Goal: Use online tool/utility: Utilize a website feature to perform a specific function

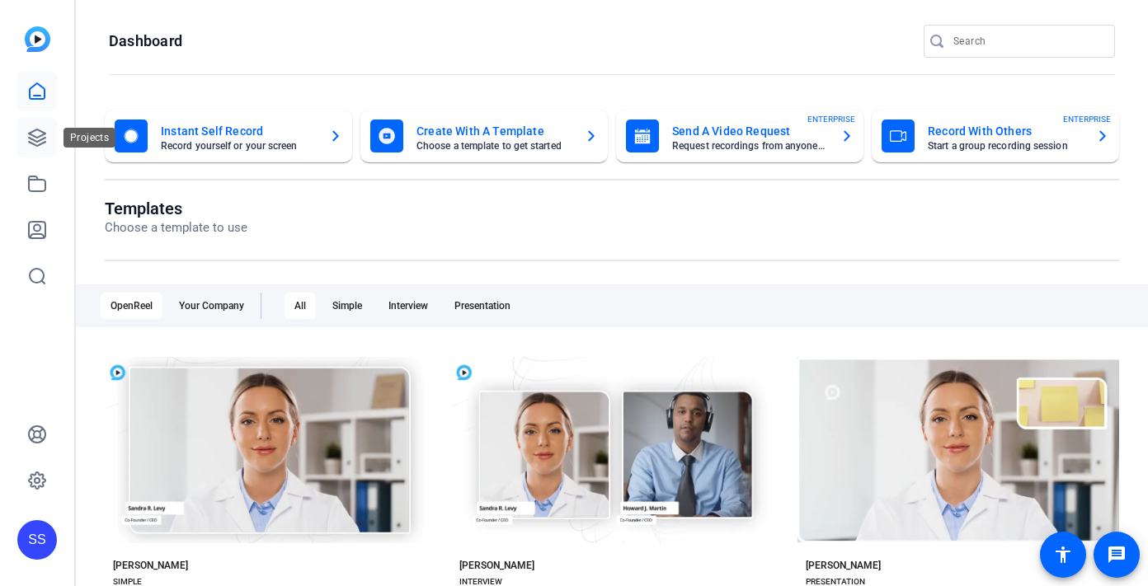
click at [32, 139] on icon at bounding box center [37, 137] width 16 height 16
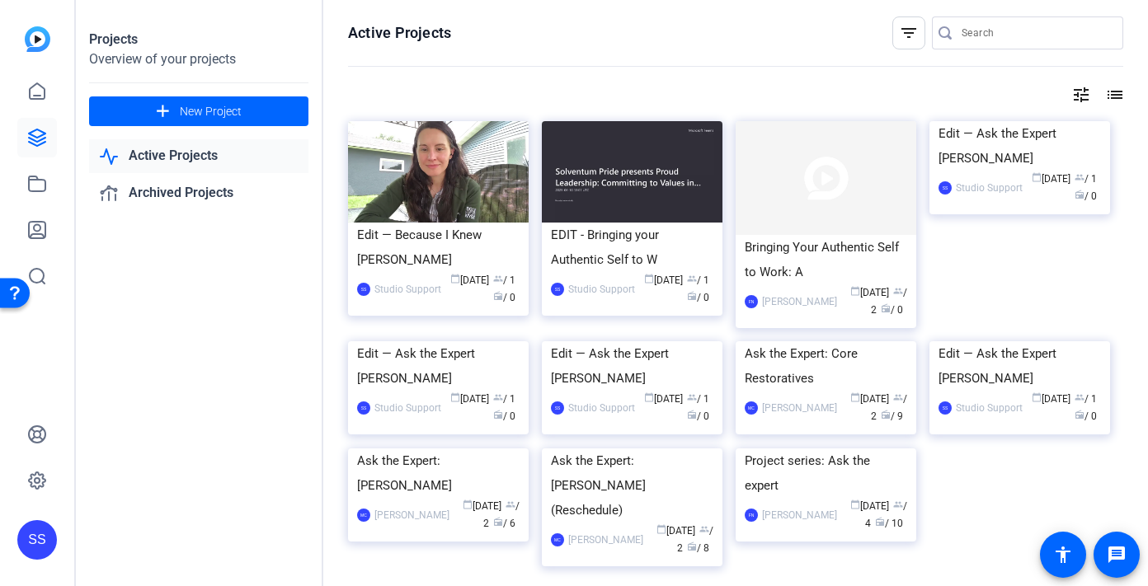
click at [28, 527] on div "SS" at bounding box center [37, 540] width 40 height 40
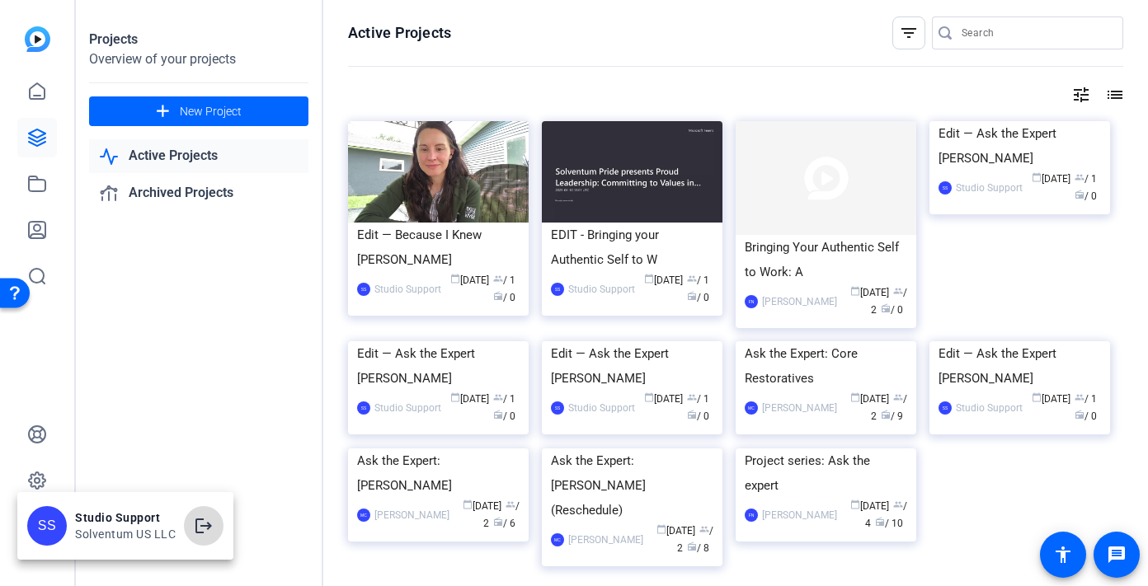
click at [220, 521] on span at bounding box center [204, 526] width 40 height 40
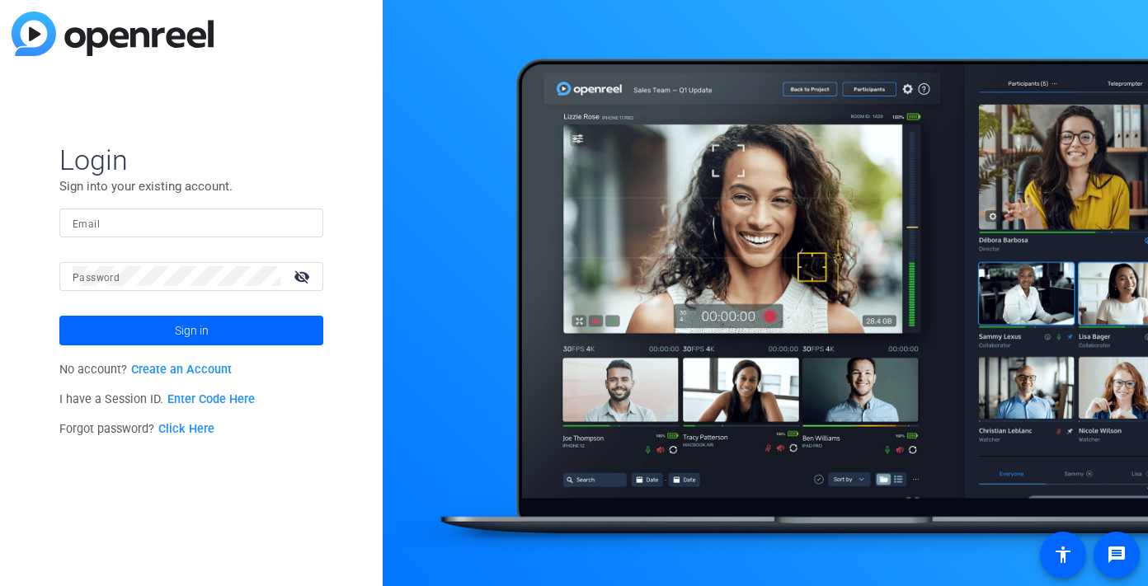
click at [290, 218] on div at bounding box center [191, 223] width 237 height 29
click at [298, 219] on img at bounding box center [296, 223] width 12 height 20
type input "studiosupport@openreel.com"
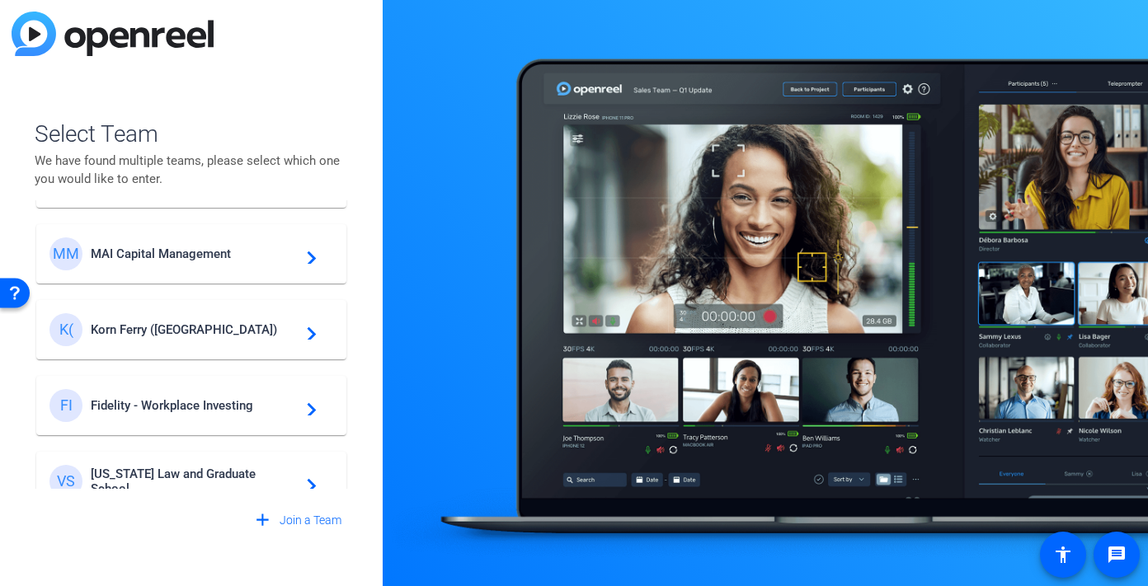
scroll to position [242, 0]
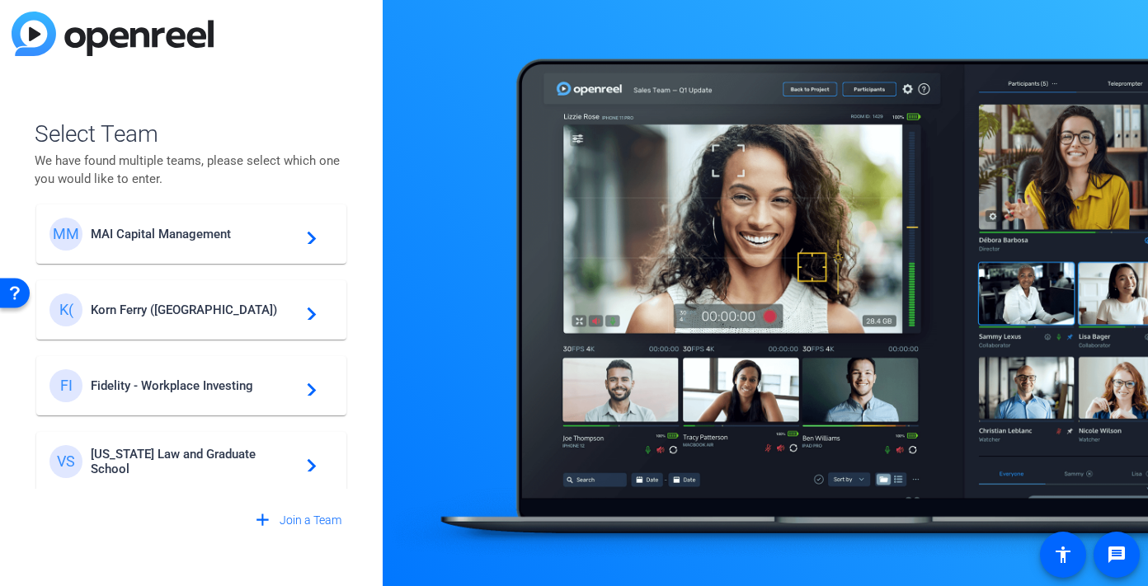
click at [167, 286] on mat-card-content "K( Korn Ferry (US) navigate_next" at bounding box center [191, 309] width 310 height 59
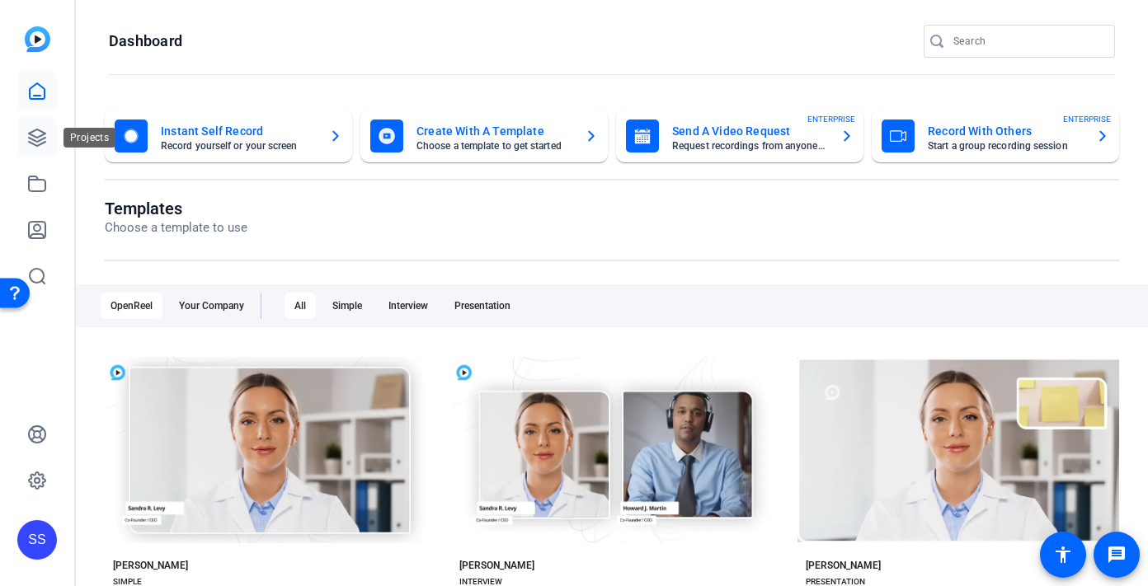
click at [33, 141] on icon at bounding box center [37, 138] width 20 height 20
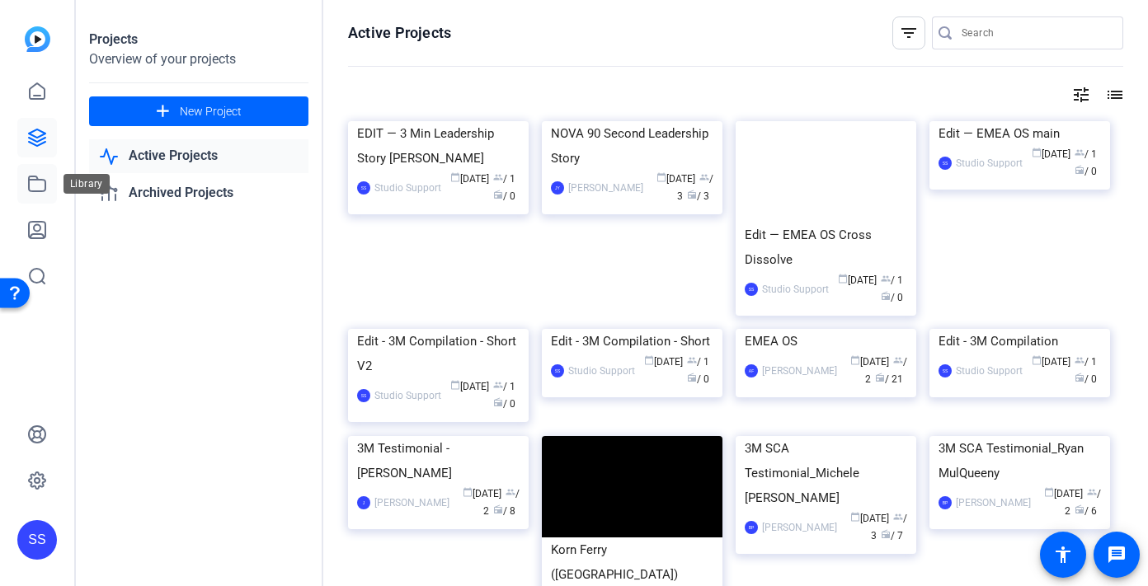
click at [39, 183] on icon at bounding box center [37, 184] width 20 height 20
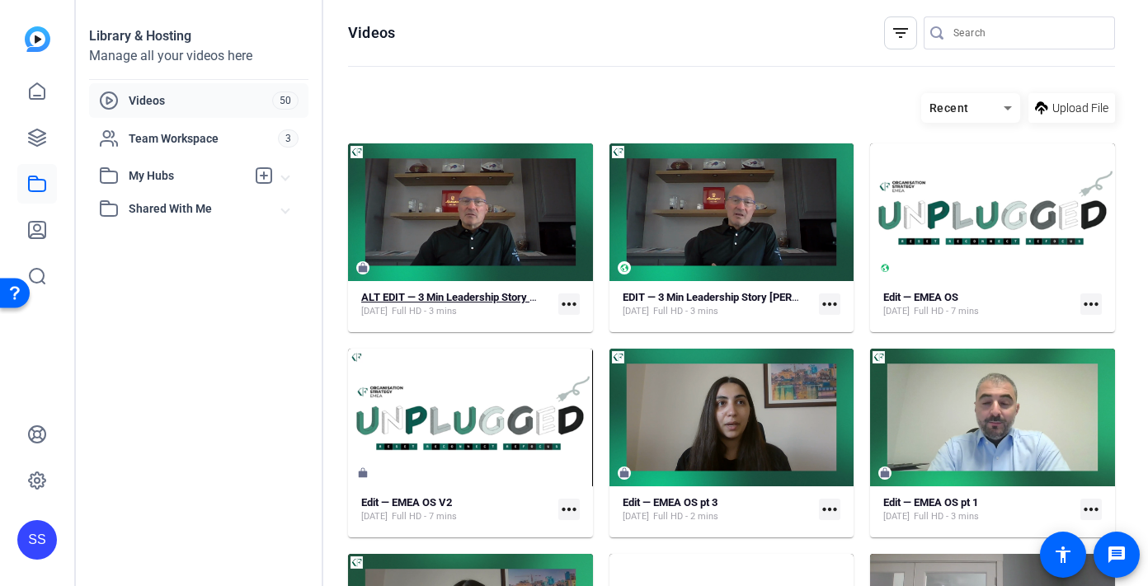
click at [533, 298] on strong "ALT EDIT — 3 Min Leadership Story Bob Rozek" at bounding box center [486, 297] width 250 height 12
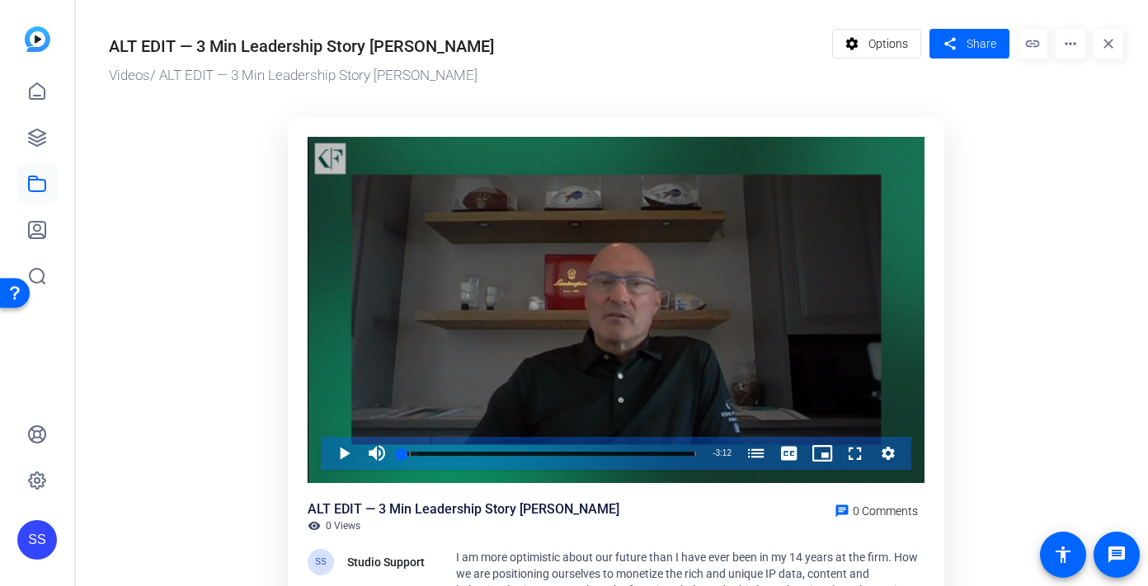
click at [585, 270] on div "Video Player" at bounding box center [615, 310] width 617 height 347
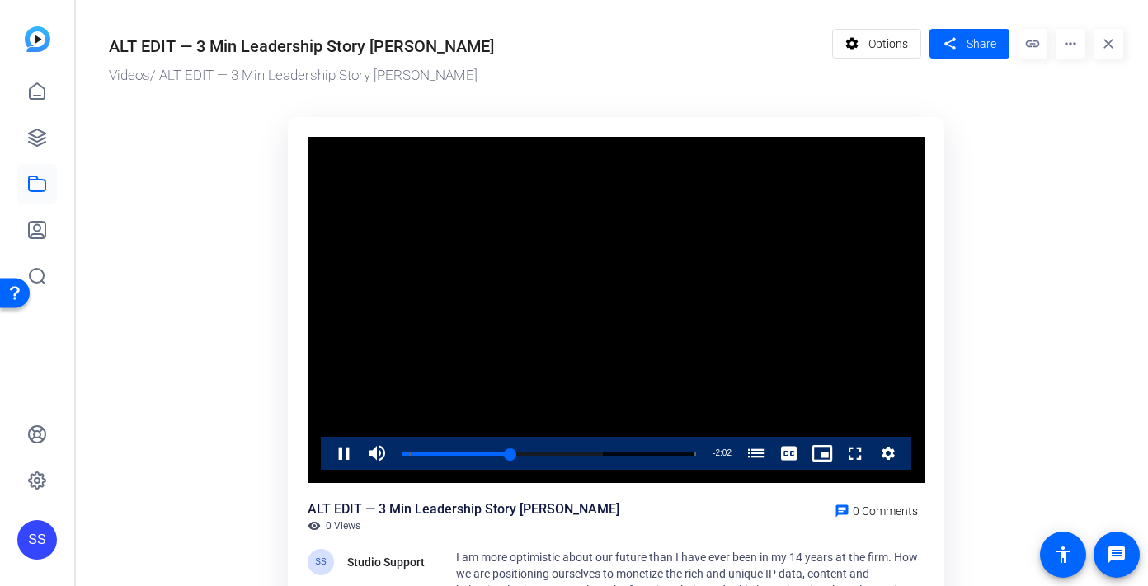
click at [627, 338] on video "Video Player" at bounding box center [615, 310] width 617 height 347
click at [38, 96] on icon at bounding box center [37, 91] width 15 height 16
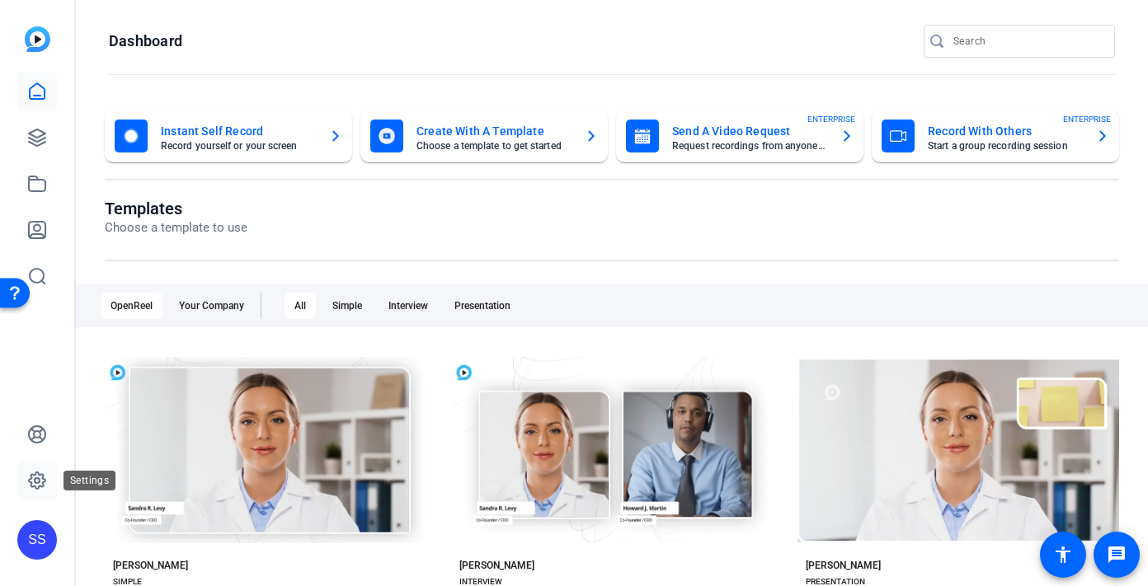
click at [48, 486] on link at bounding box center [37, 481] width 40 height 40
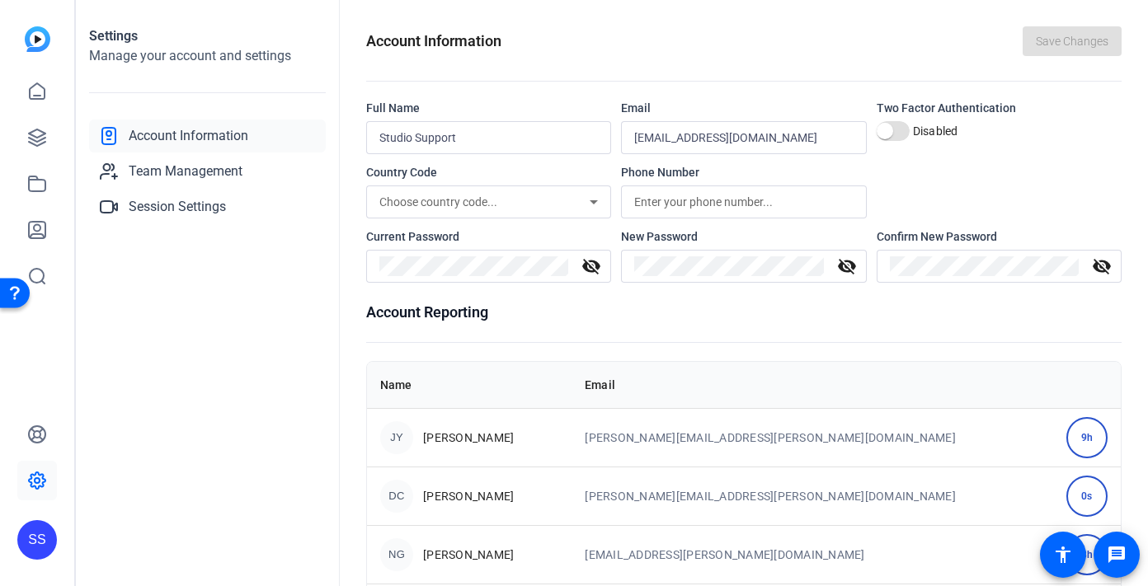
click at [33, 541] on div "SS" at bounding box center [37, 540] width 40 height 40
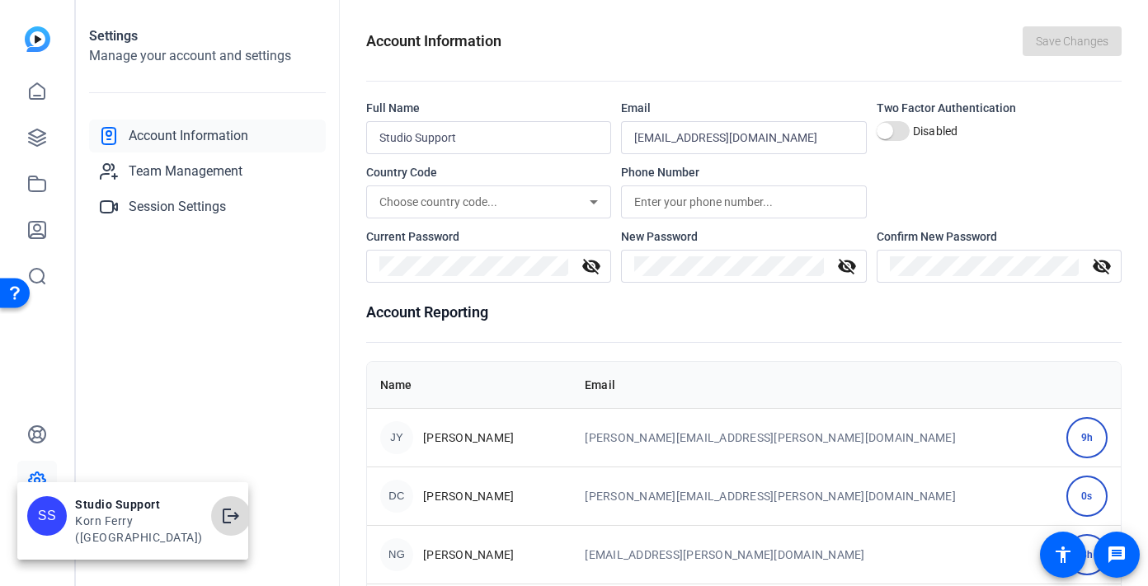
click at [211, 528] on span at bounding box center [231, 516] width 40 height 40
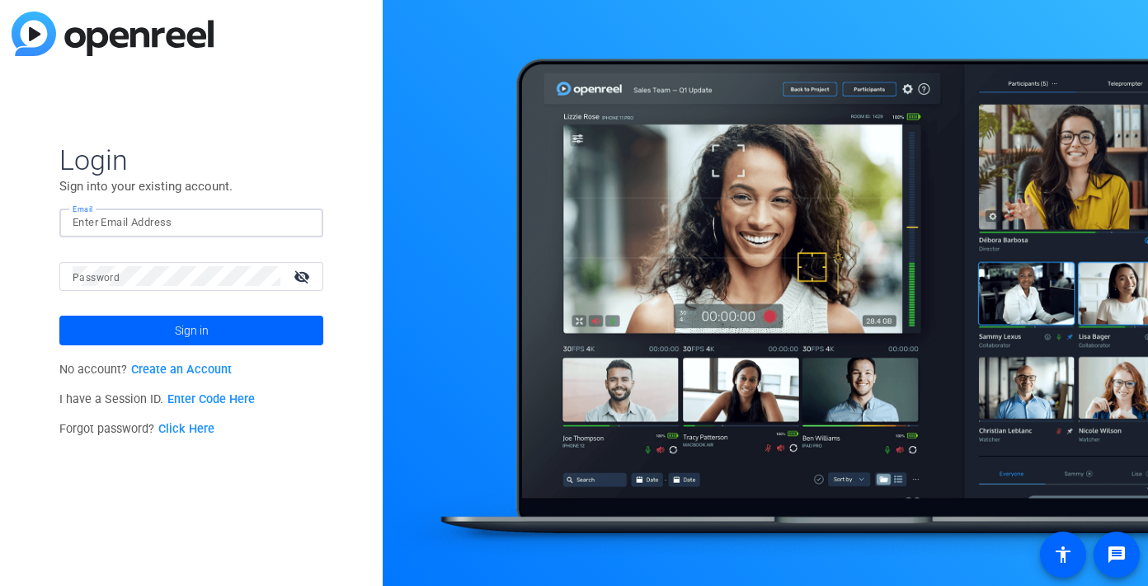
click at [195, 223] on input "Email" at bounding box center [191, 223] width 237 height 20
click at [291, 229] on img at bounding box center [296, 223] width 12 height 20
type input "[EMAIL_ADDRESS][DOMAIN_NAME]"
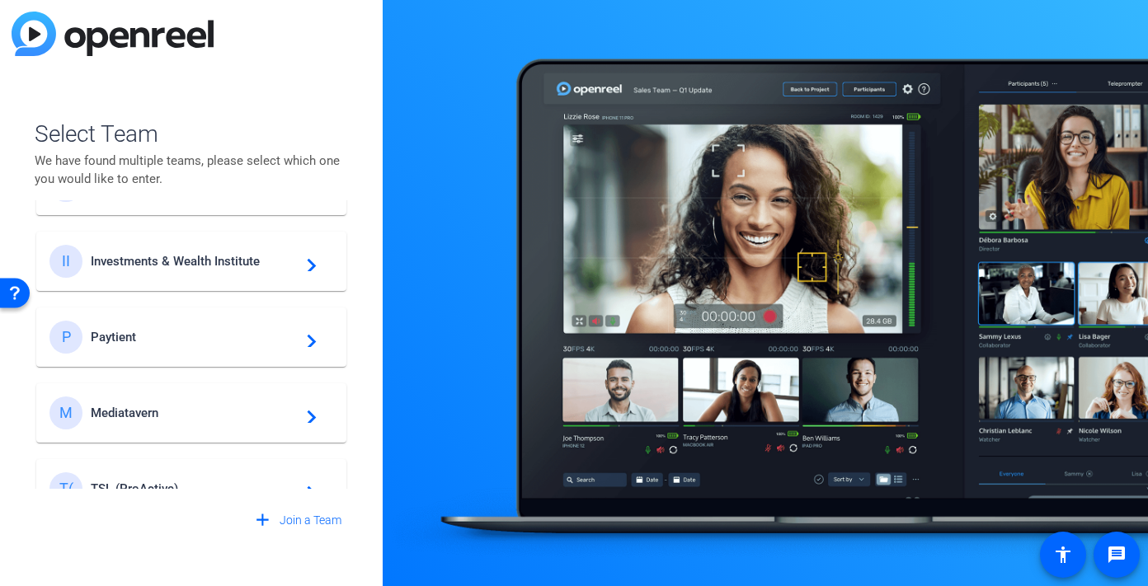
scroll to position [777, 0]
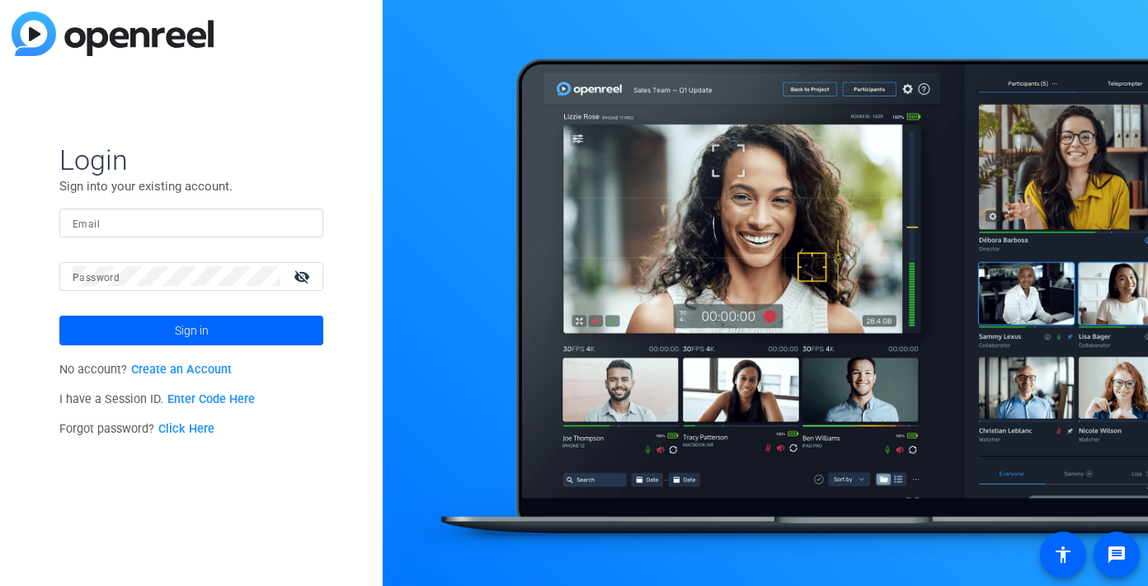
click at [120, 230] on input "Email" at bounding box center [191, 223] width 237 height 20
click at [299, 225] on img at bounding box center [296, 223] width 12 height 20
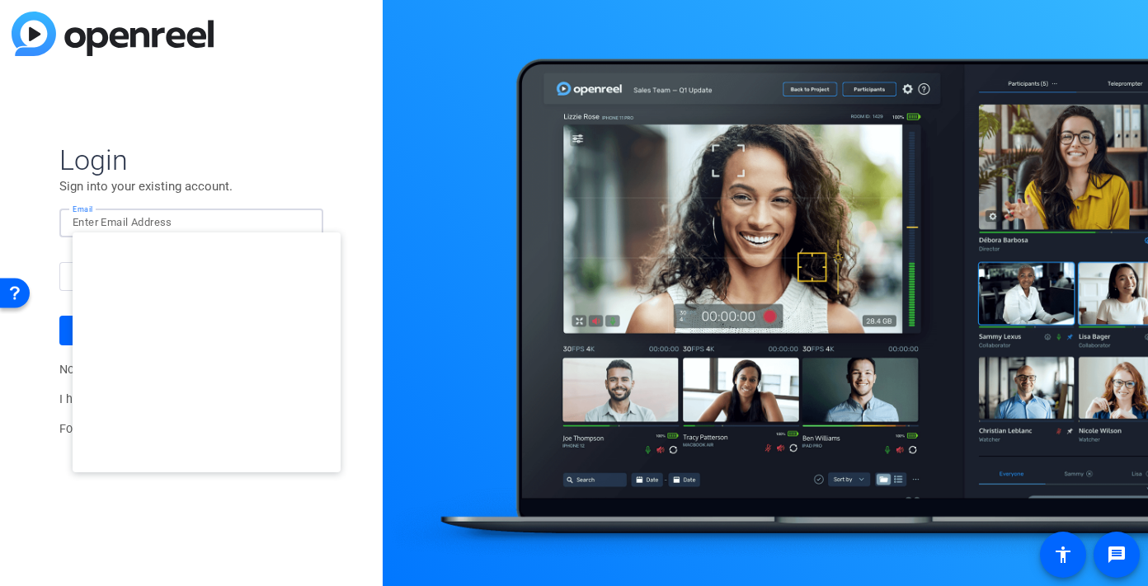
type input "studiosupport+2@openreel.com"
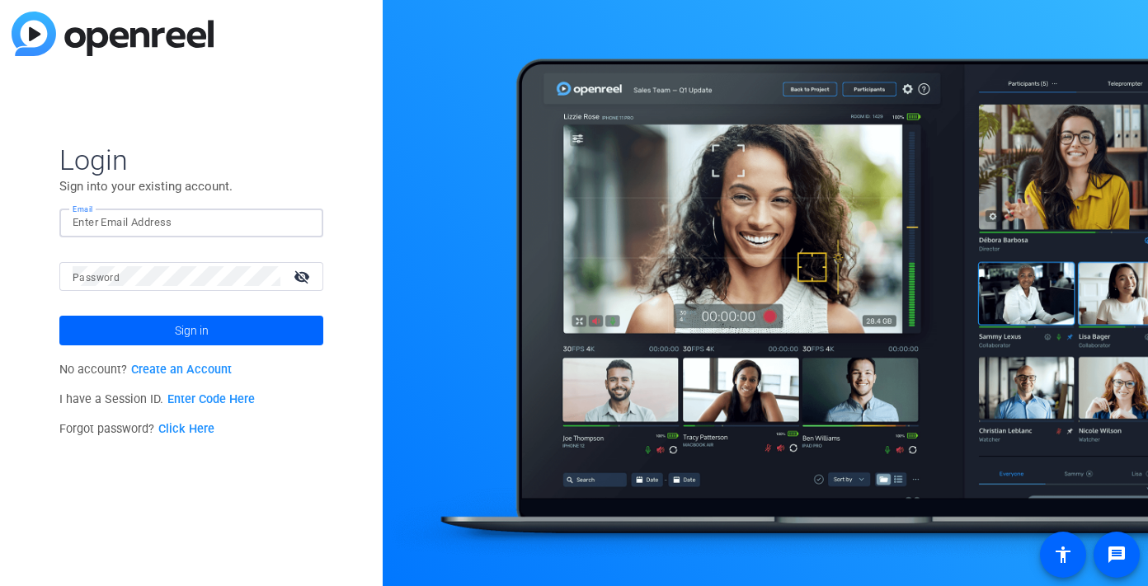
click at [245, 218] on input "Email" at bounding box center [191, 223] width 237 height 20
click at [300, 222] on img at bounding box center [296, 223] width 12 height 20
type input "studiosupport@openreel.com"
click at [194, 220] on input "Email" at bounding box center [191, 223] width 237 height 20
click at [297, 228] on img at bounding box center [296, 223] width 12 height 20
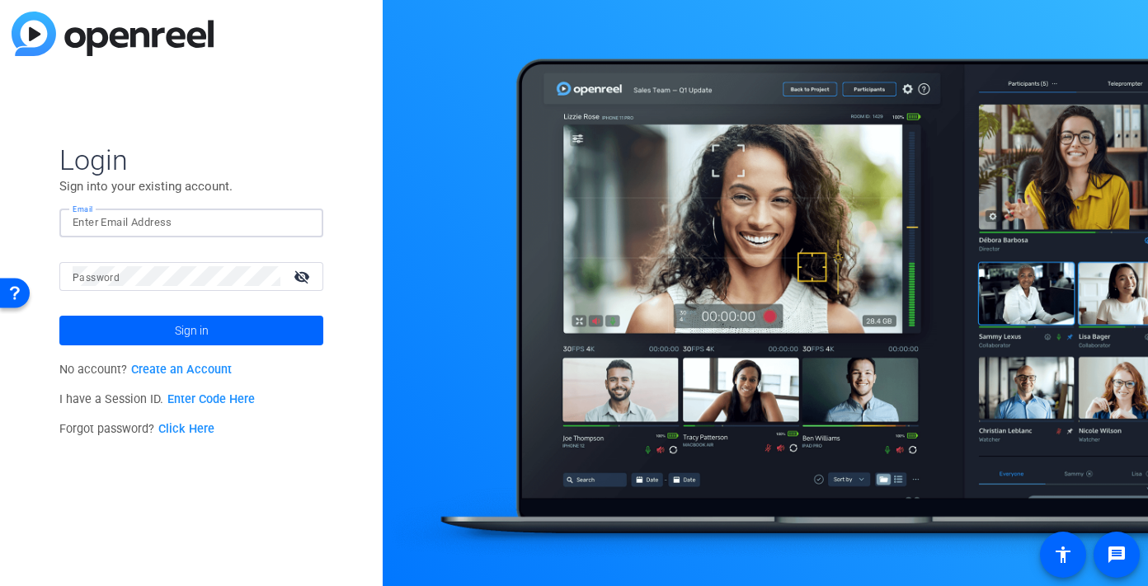
type input "[EMAIL_ADDRESS][DOMAIN_NAME]"
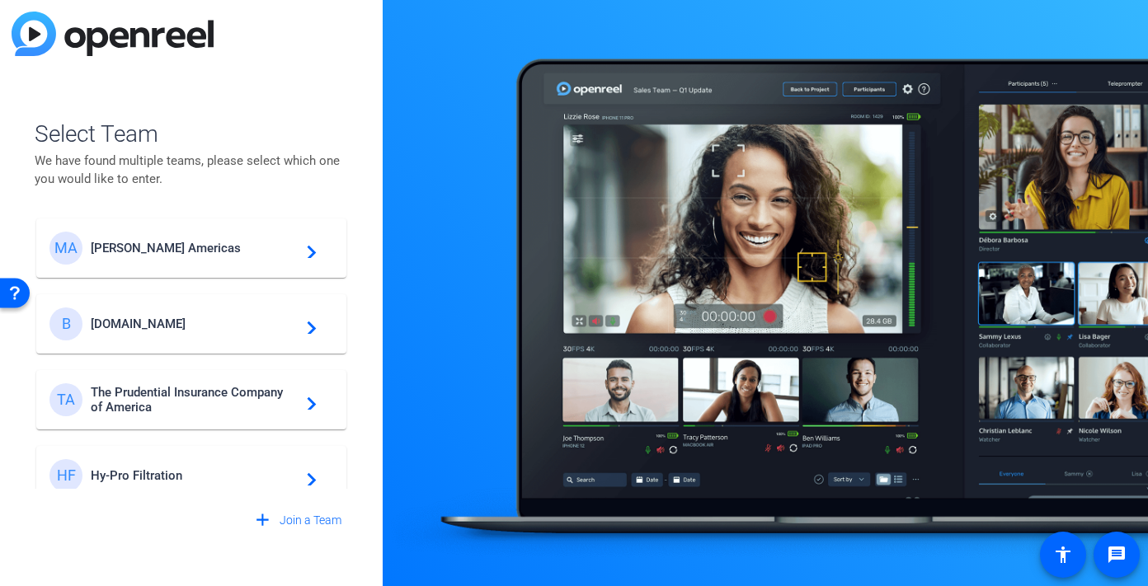
click at [220, 261] on div "MA [PERSON_NAME] Americas navigate_next" at bounding box center [191, 248] width 284 height 33
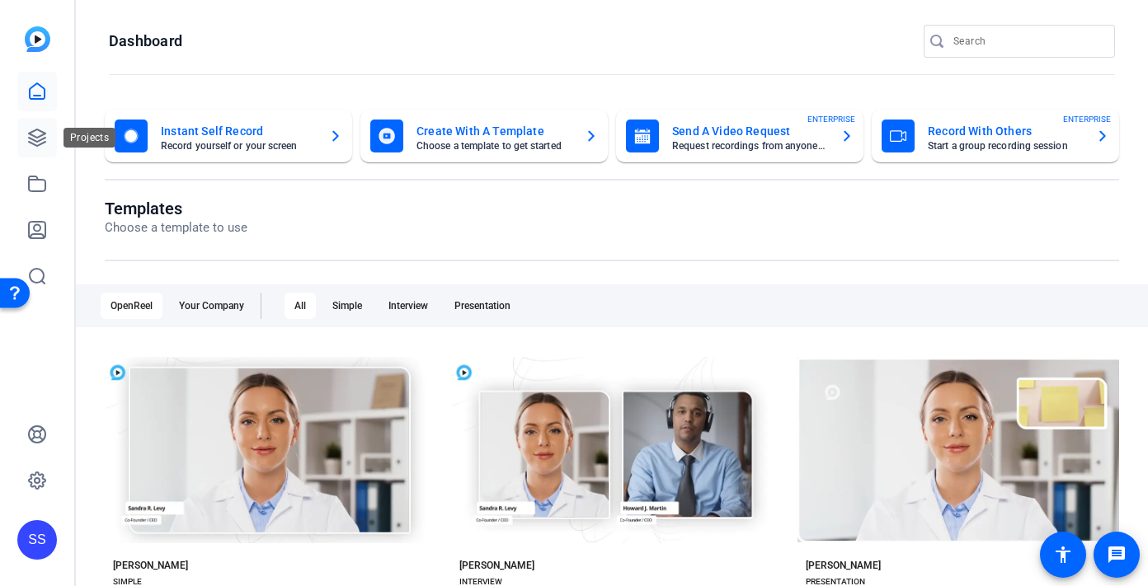
click at [31, 129] on icon at bounding box center [37, 138] width 20 height 20
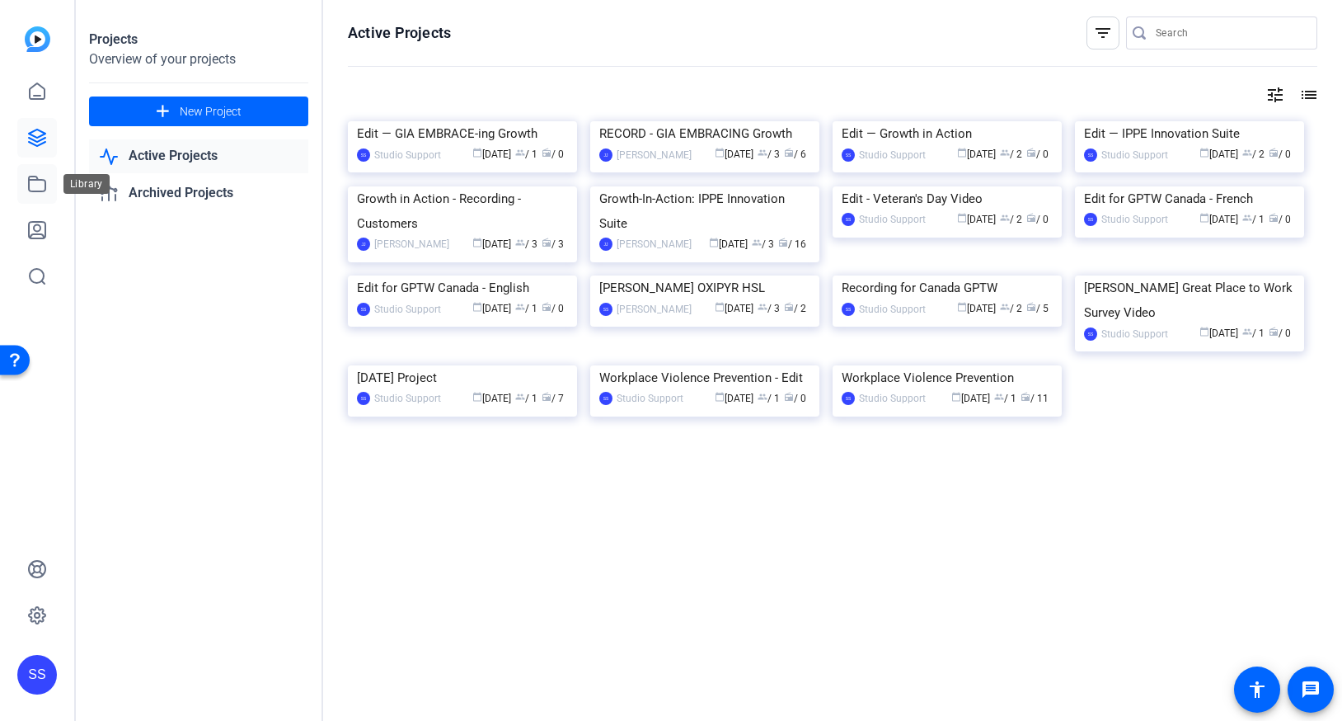
click at [37, 174] on icon at bounding box center [37, 184] width 20 height 20
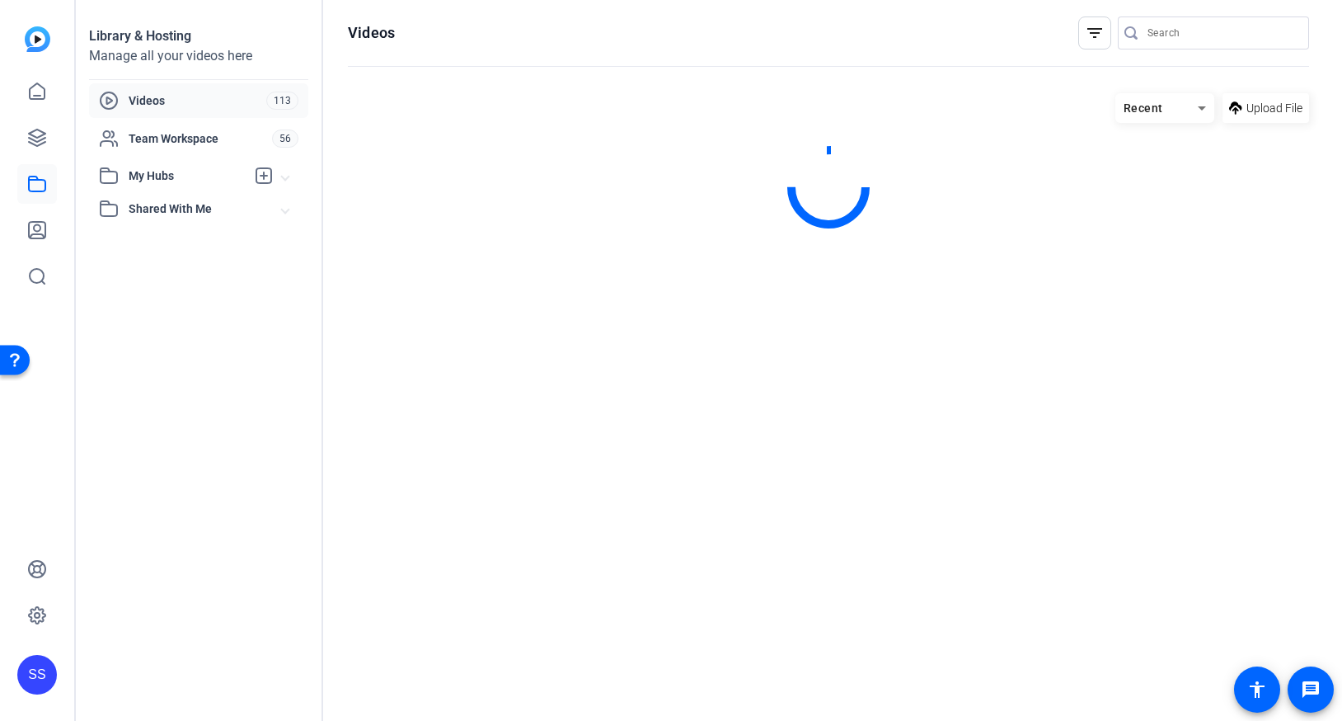
click at [121, 195] on mat-expansion-panel-header "Shared With Me" at bounding box center [198, 208] width 219 height 33
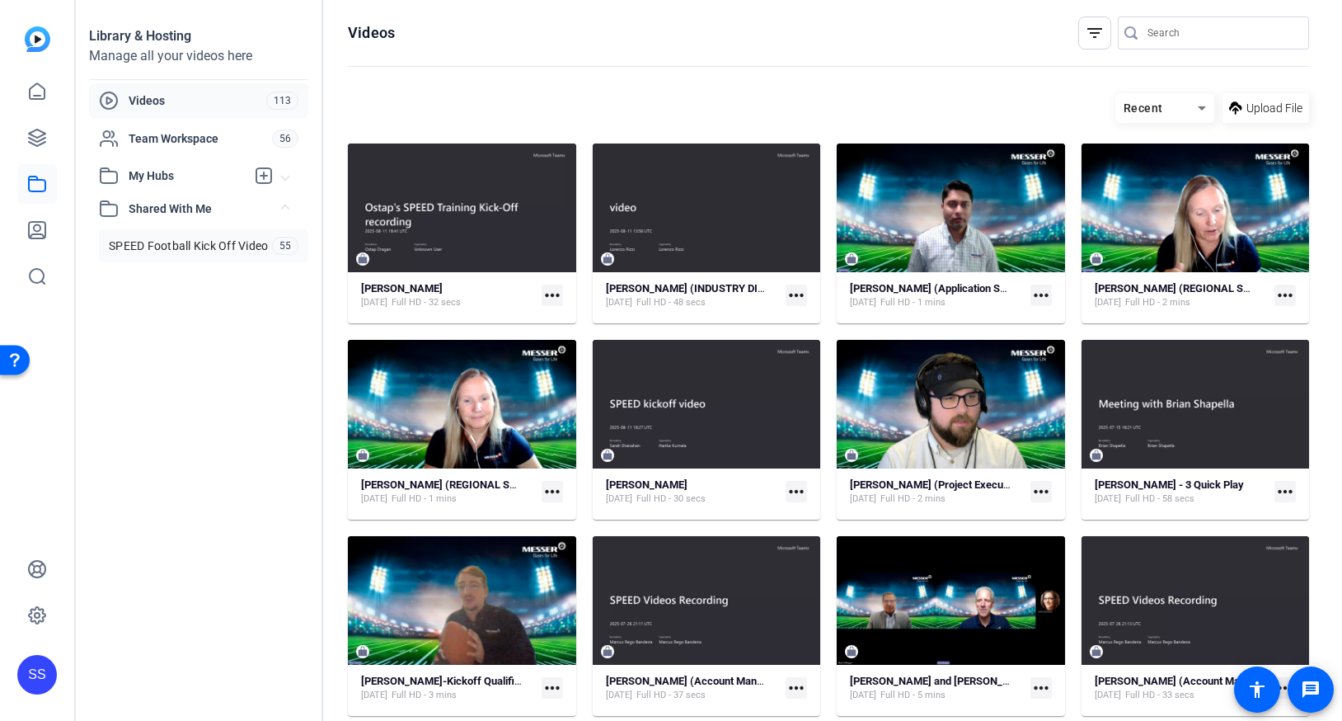
click at [167, 233] on link "SPEED Football Kick Off Video 55" at bounding box center [203, 245] width 209 height 33
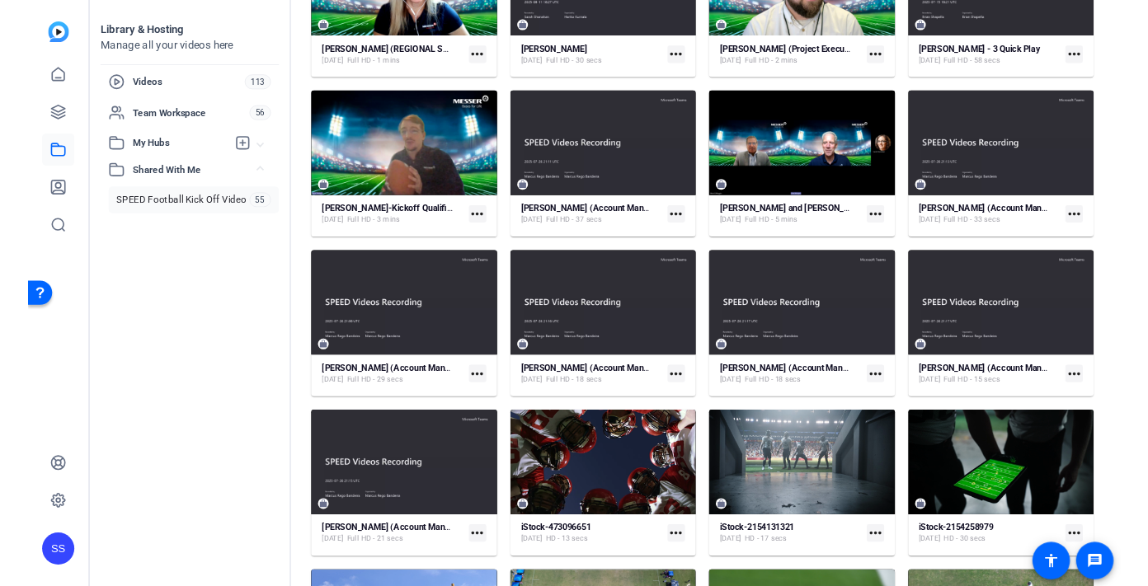
scroll to position [407, 0]
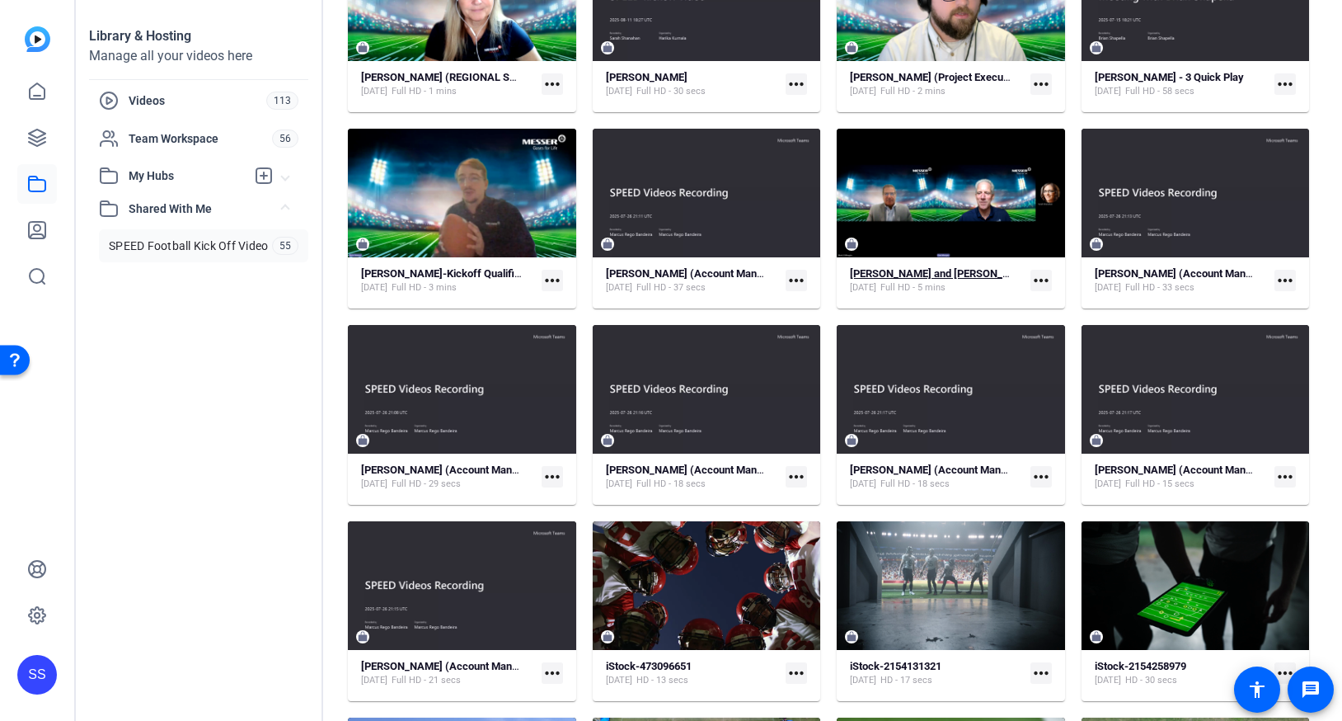
click at [901, 270] on strong "[PERSON_NAME] and [PERSON_NAME]" at bounding box center [942, 273] width 185 height 12
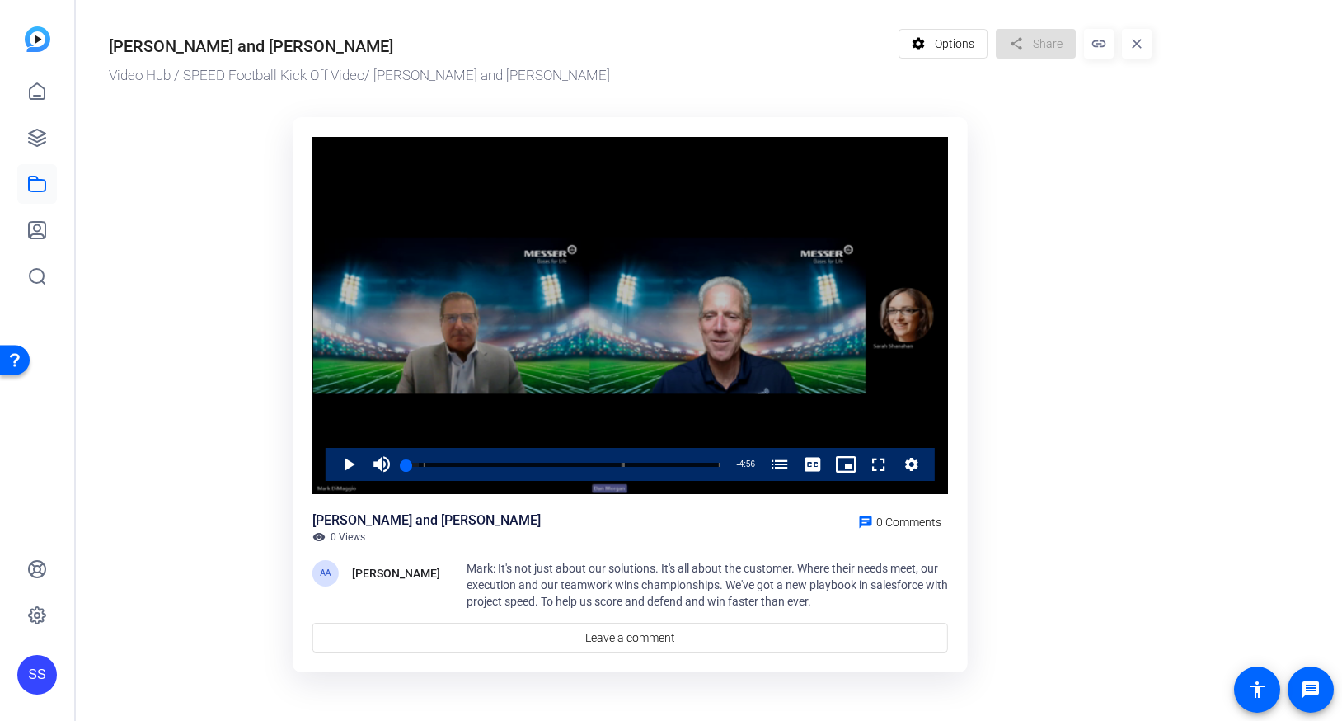
click at [815, 289] on div "Video Player" at bounding box center [630, 316] width 636 height 358
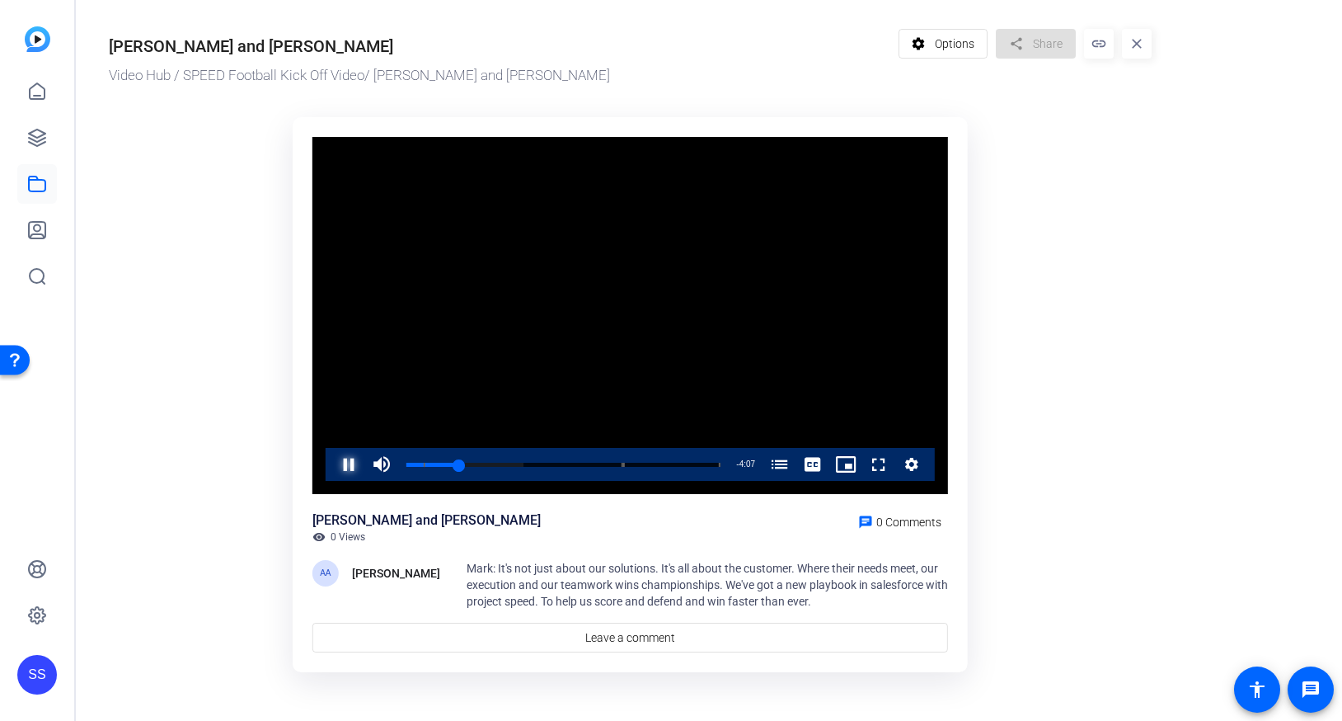
click at [332, 467] on span "Video Player" at bounding box center [332, 464] width 0 height 33
click at [46, 130] on icon at bounding box center [37, 138] width 20 height 20
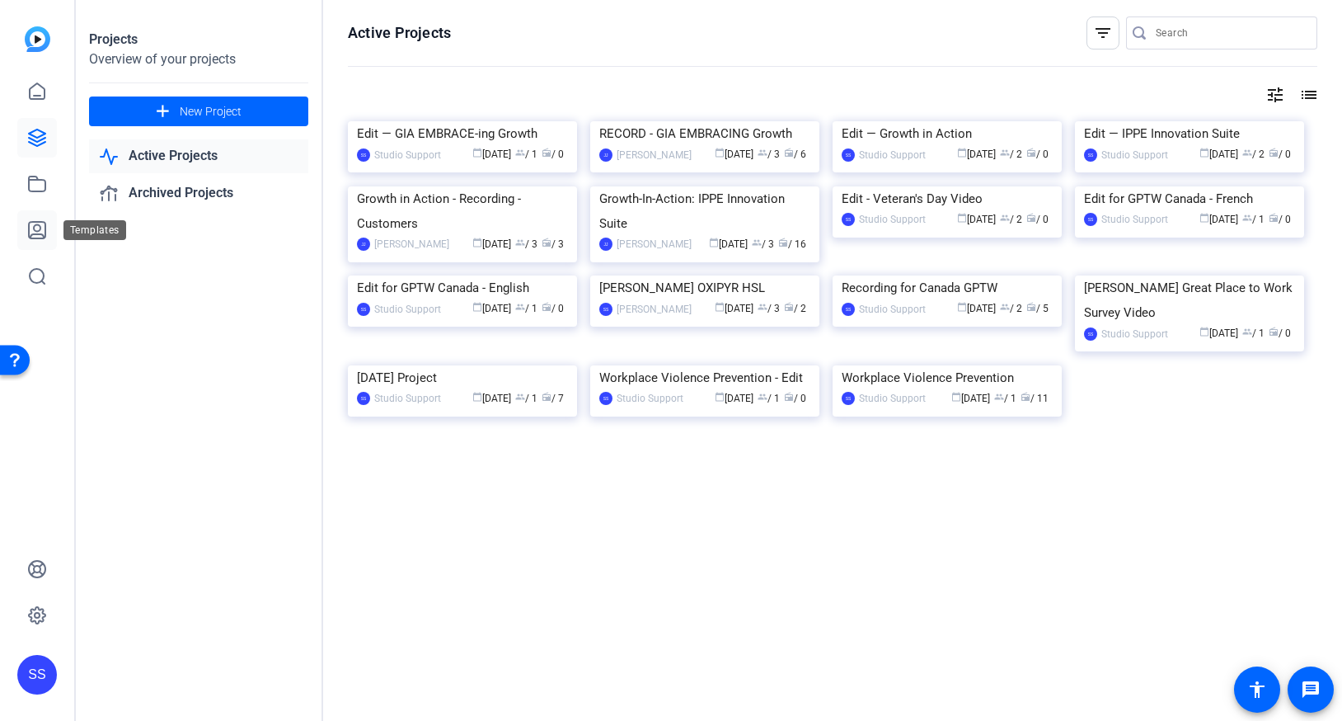
click at [30, 217] on link at bounding box center [37, 230] width 40 height 40
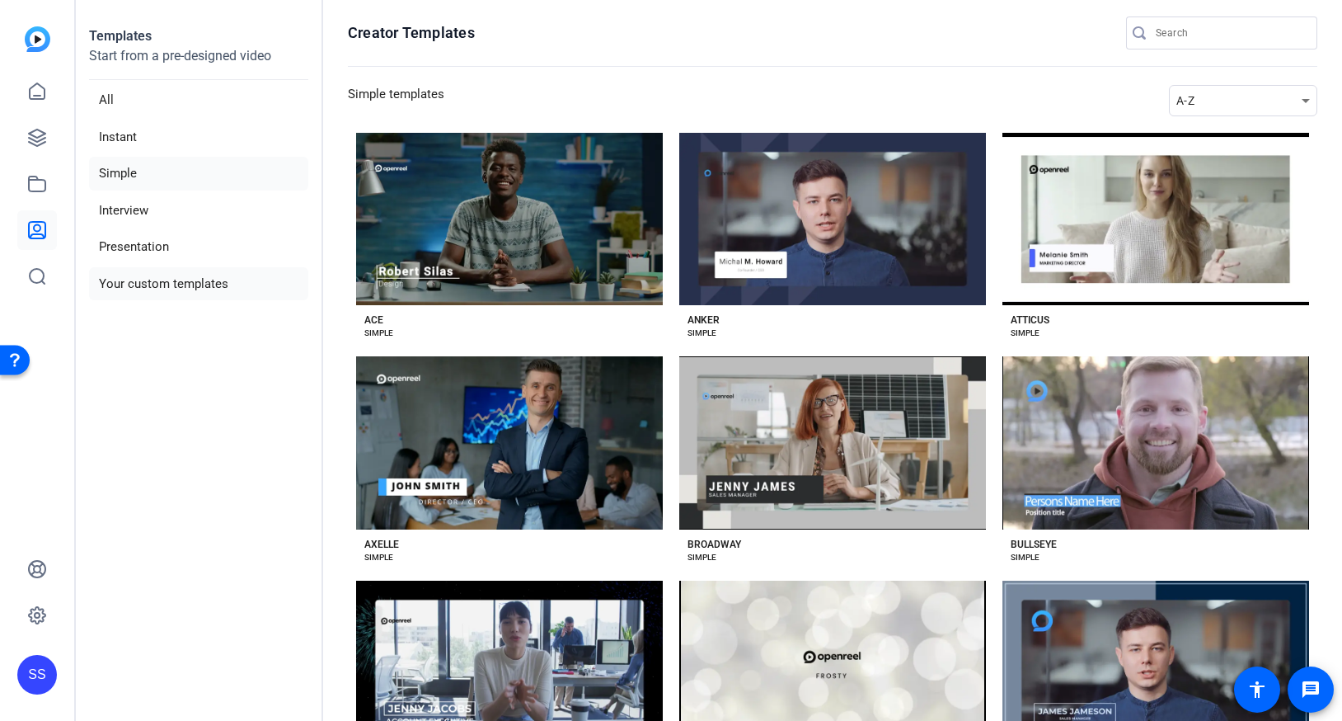
click at [180, 274] on li "Your custom templates" at bounding box center [198, 284] width 219 height 34
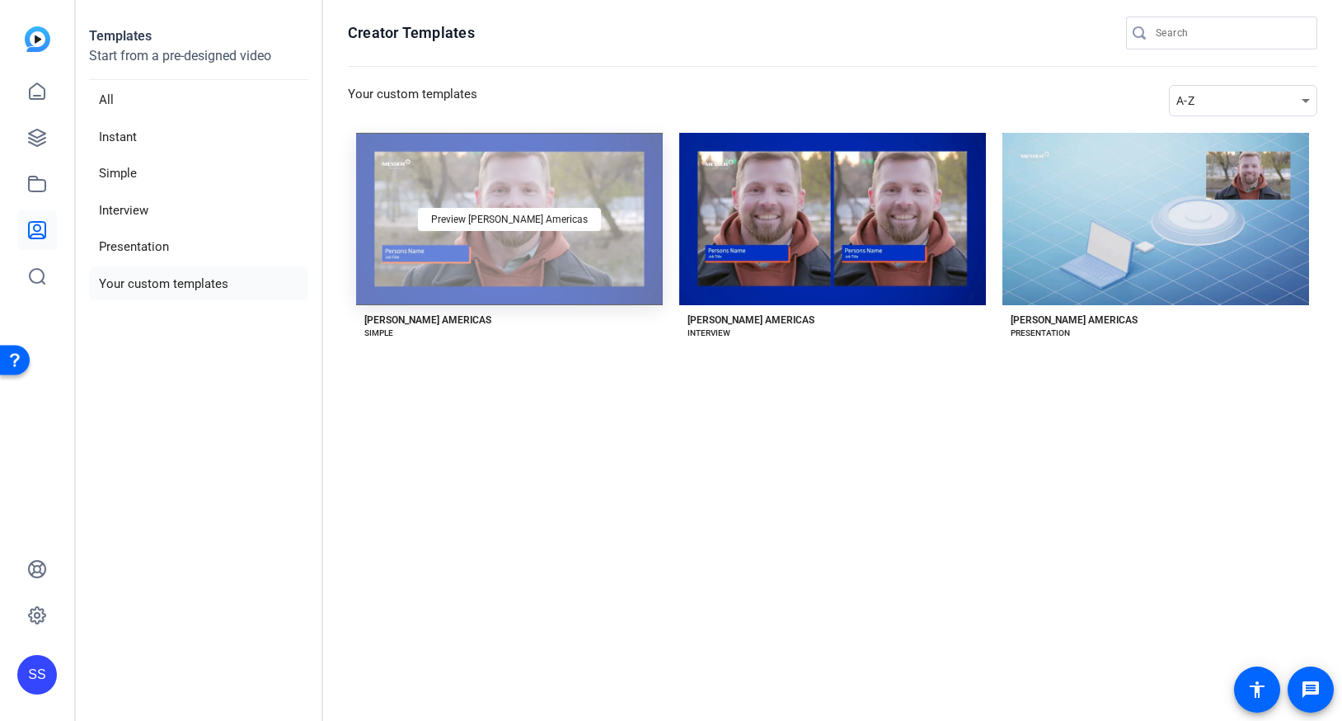
click at [545, 278] on div "Preview Messer Americas" at bounding box center [509, 219] width 307 height 172
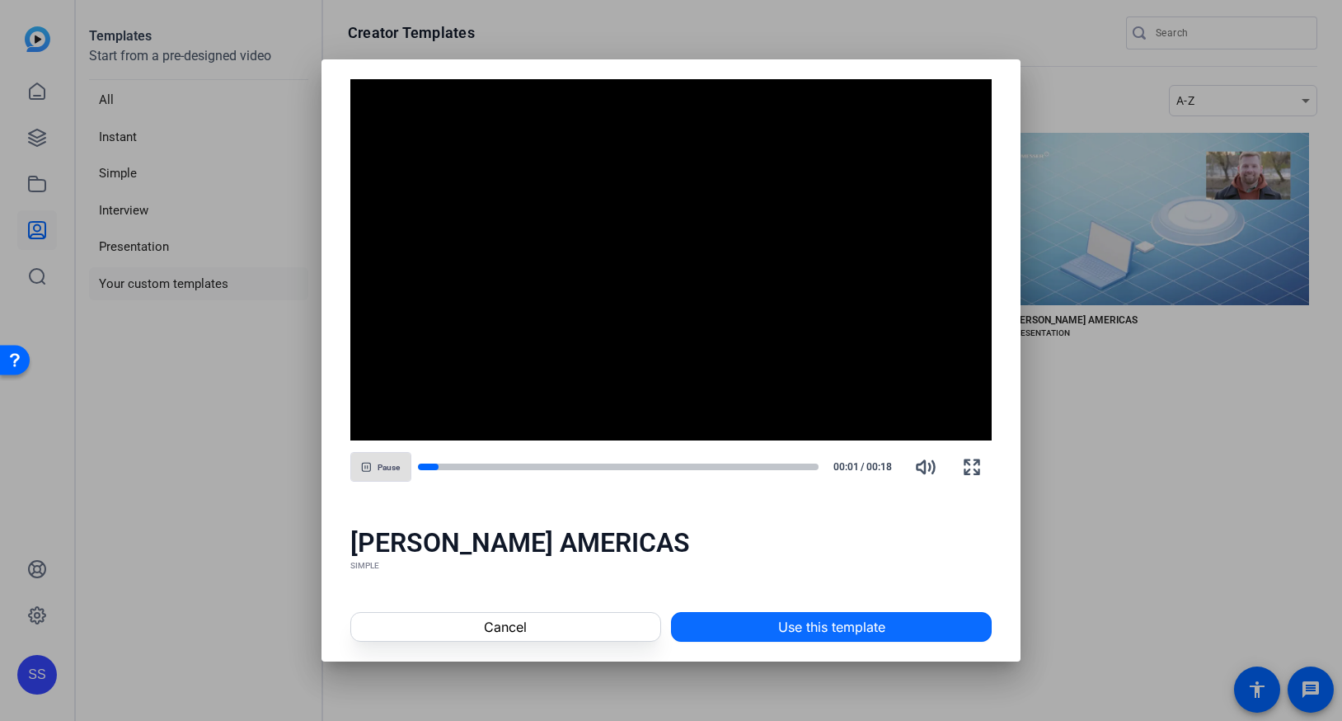
click at [853, 585] on span "Use this template" at bounding box center [831, 627] width 107 height 20
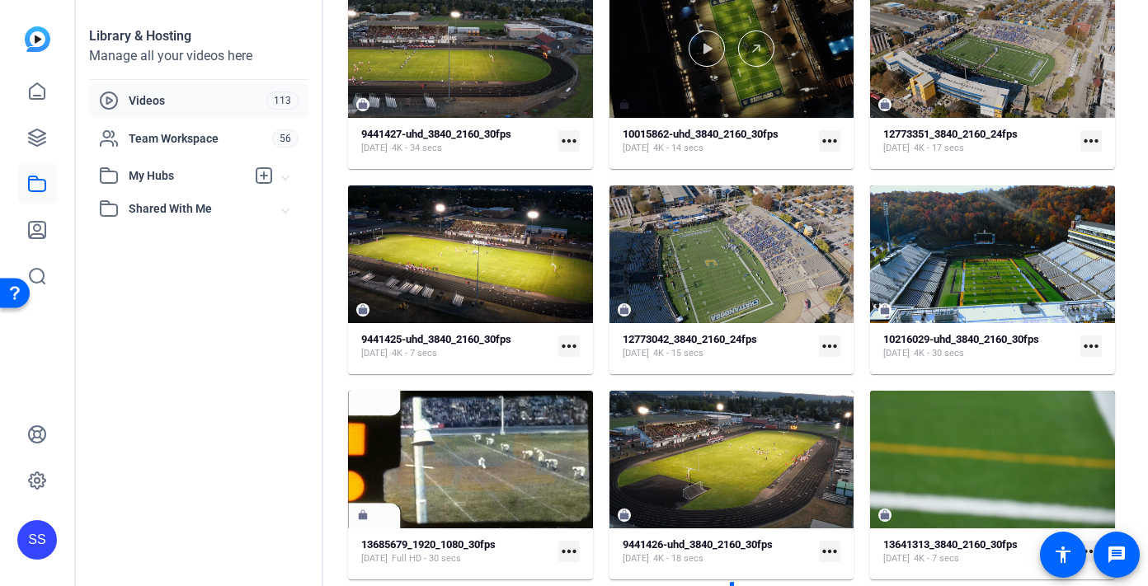
scroll to position [2834, 0]
